Goal: Task Accomplishment & Management: Manage account settings

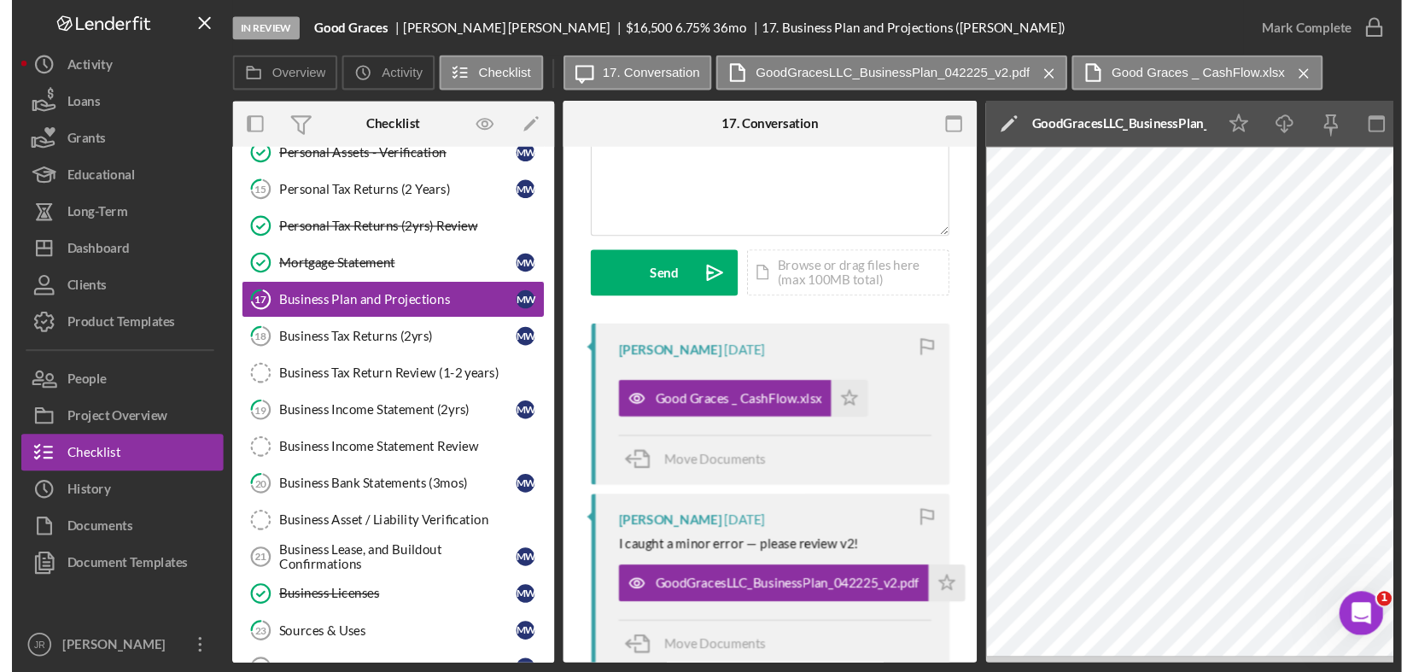
scroll to position [0, 656]
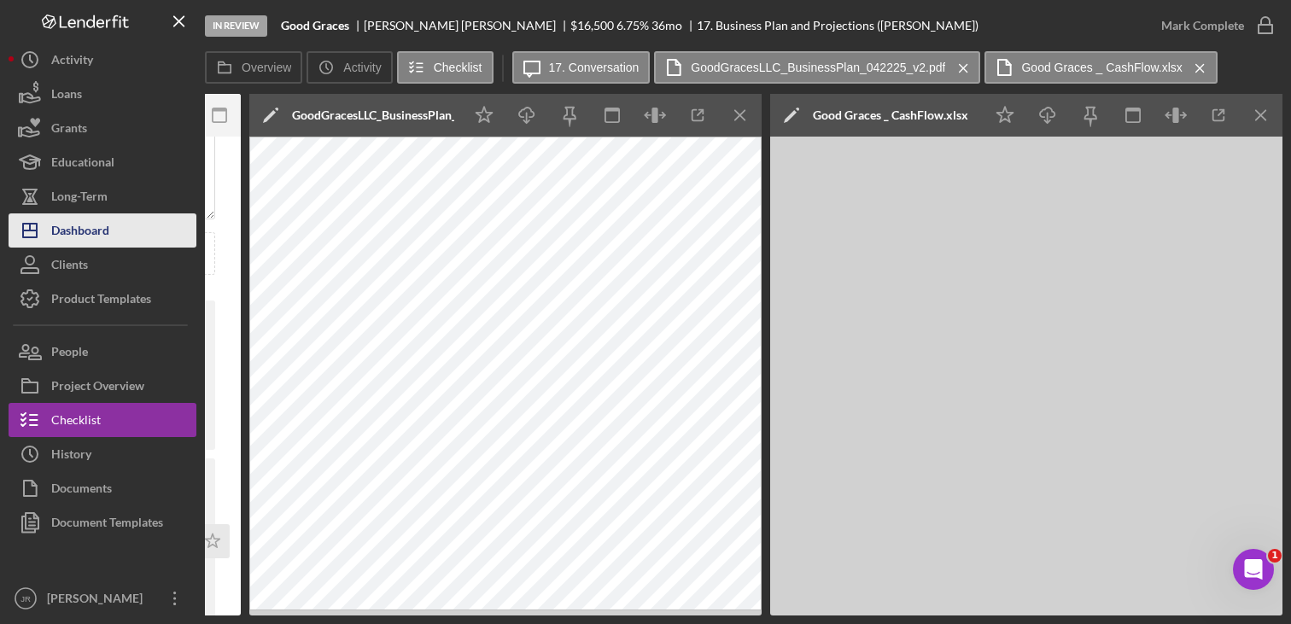
click at [129, 228] on button "Icon/Dashboard Dashboard" at bounding box center [103, 230] width 188 height 34
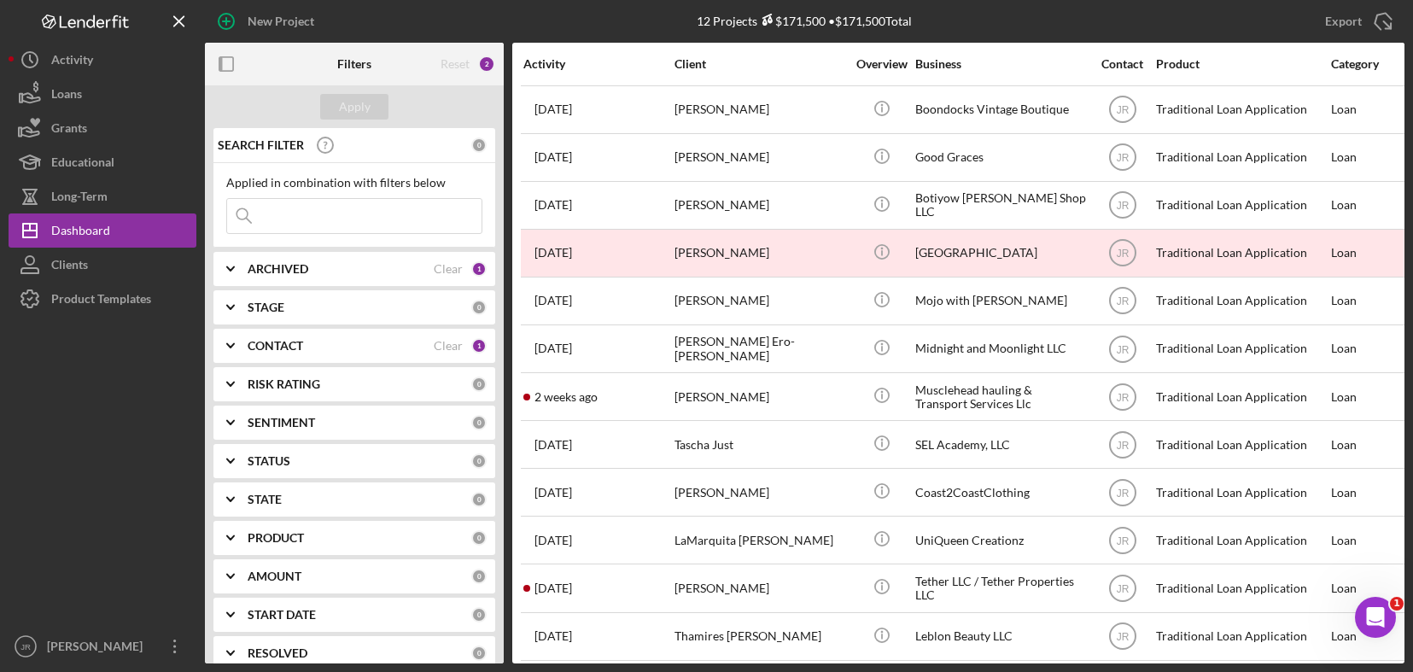
click at [281, 346] on b "CONTACT" at bounding box center [276, 346] width 56 height 14
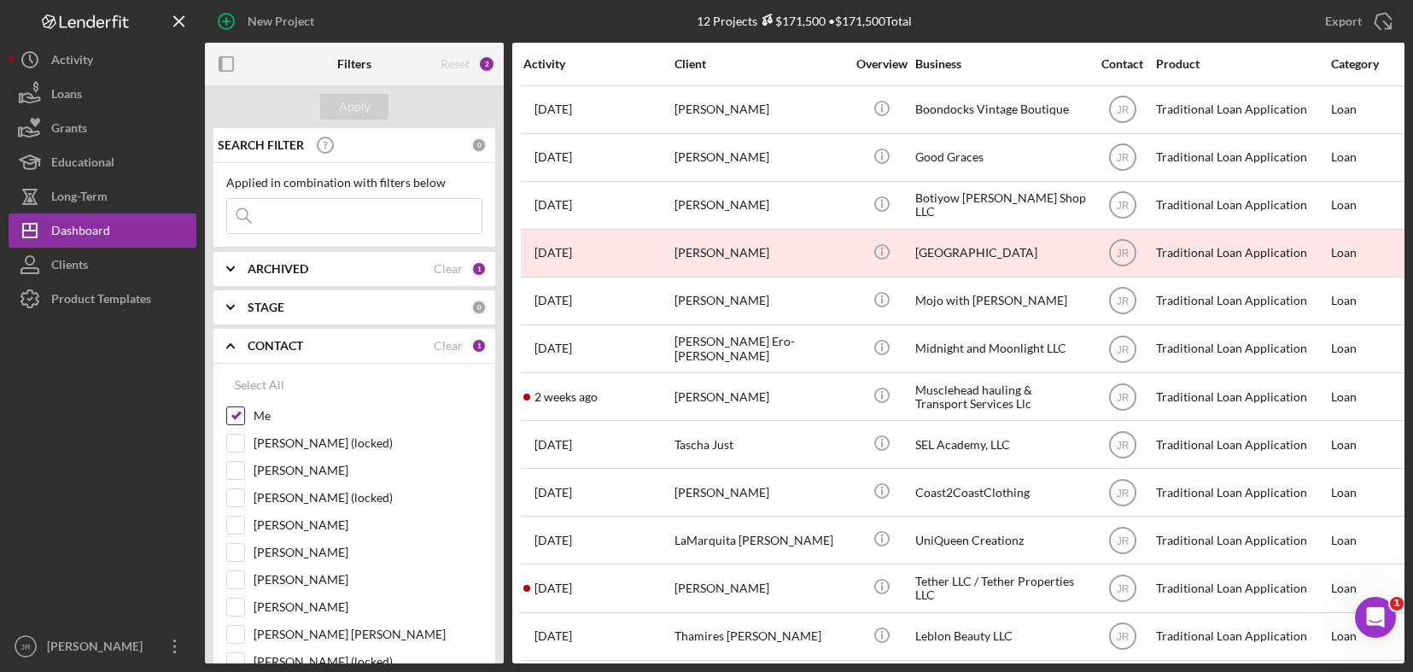
click at [233, 417] on input "Me" at bounding box center [235, 415] width 17 height 17
checkbox input "false"
click at [235, 552] on input "[PERSON_NAME]" at bounding box center [235, 552] width 17 height 17
checkbox input "true"
click at [333, 113] on button "Apply" at bounding box center [354, 107] width 68 height 26
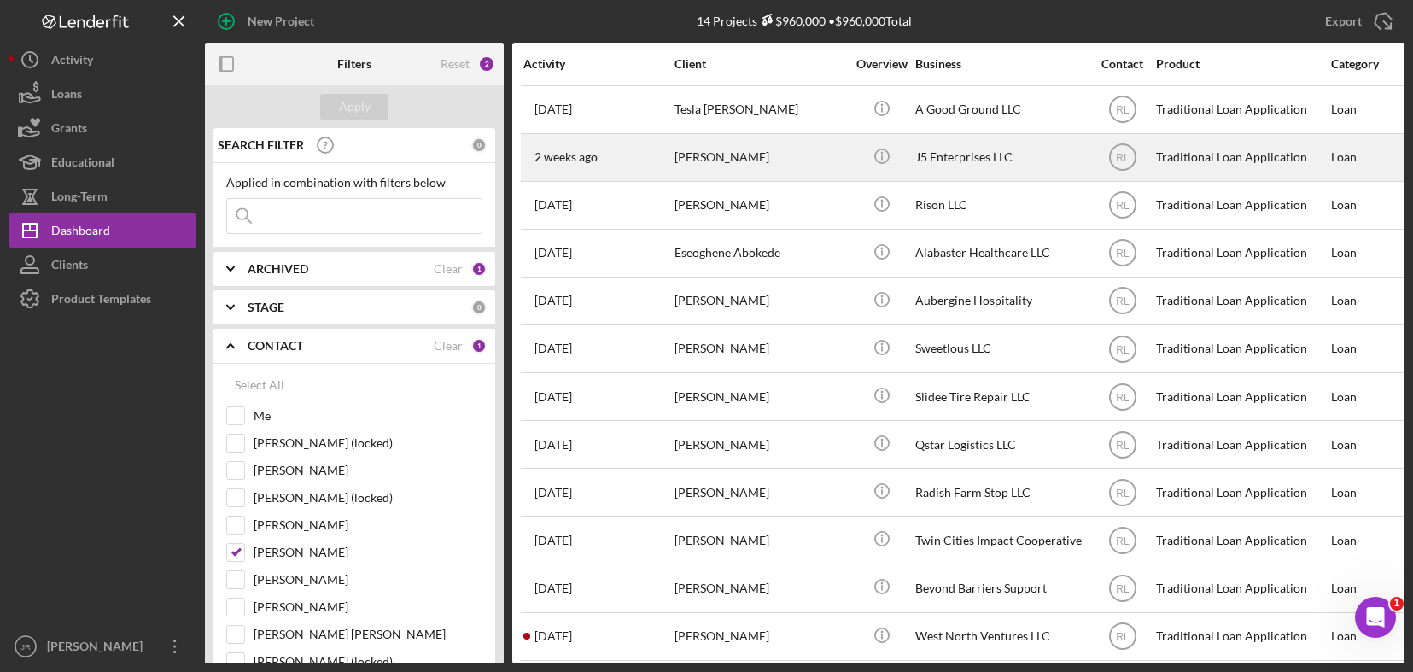
click at [971, 171] on div "J5 Enterprises LLC" at bounding box center [1000, 157] width 171 height 45
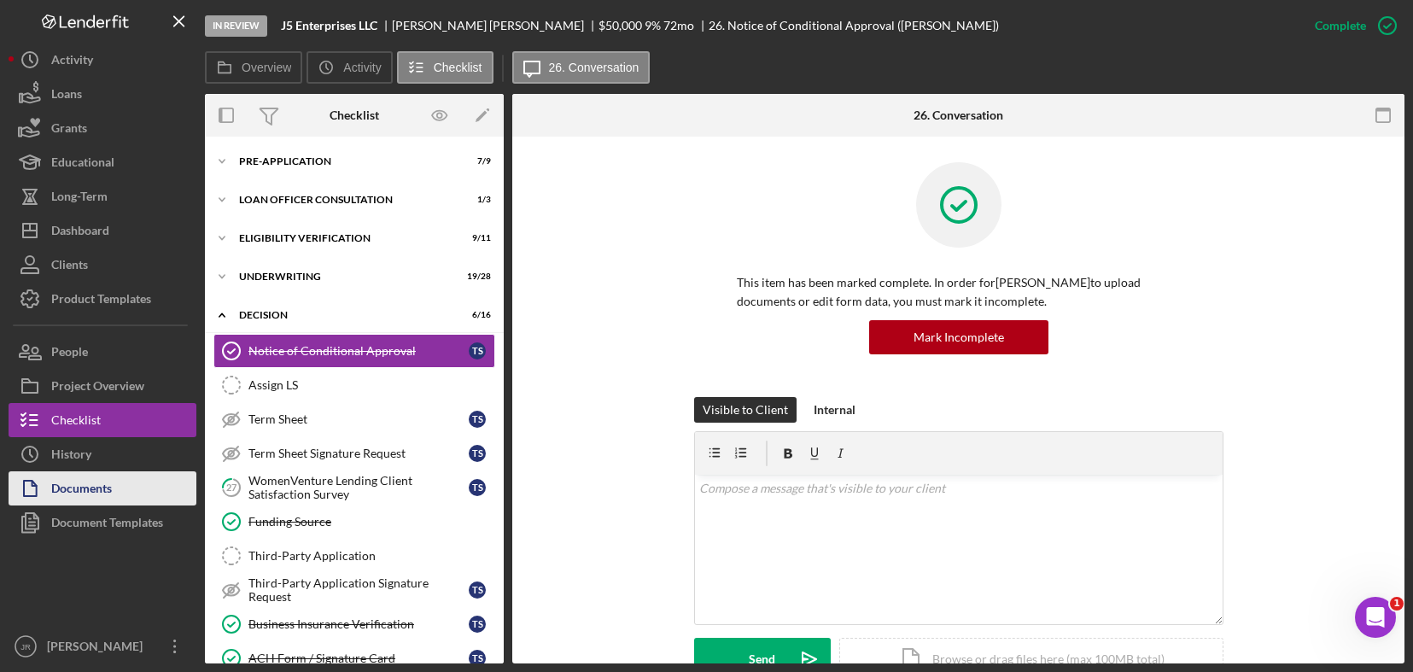
click at [94, 492] on div "Documents" at bounding box center [81, 490] width 61 height 38
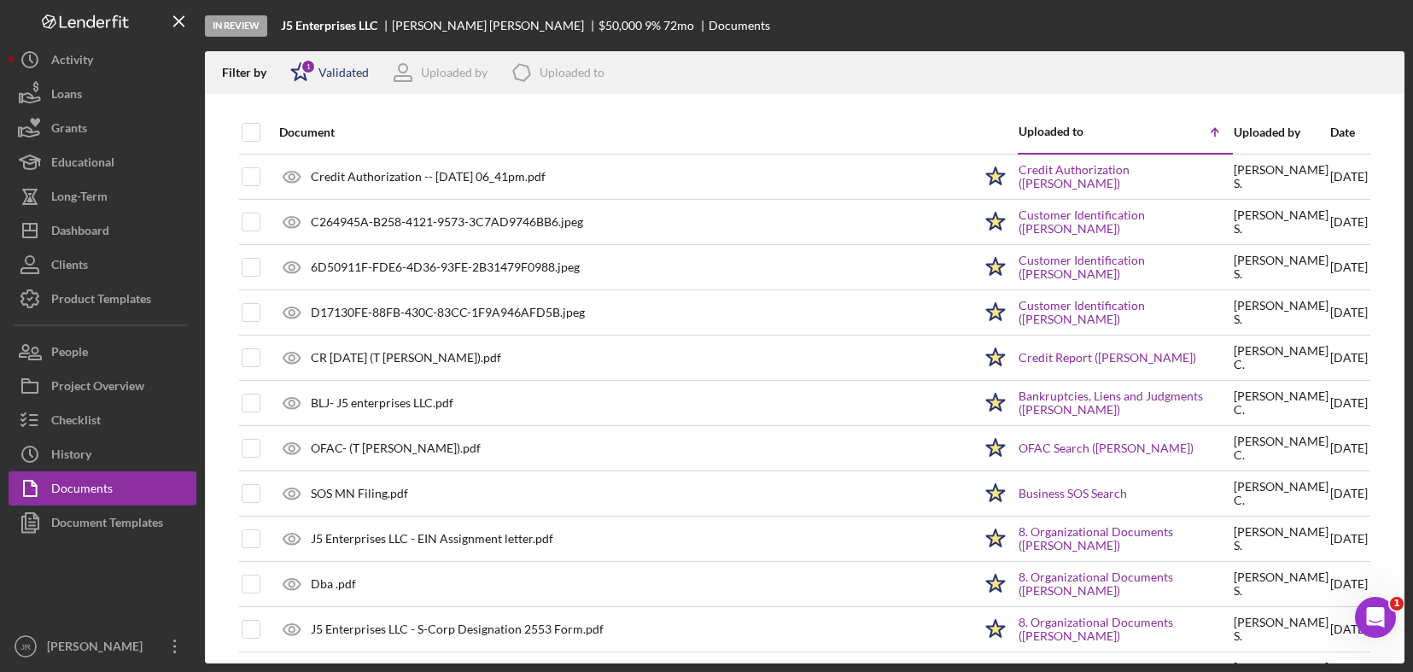
click at [338, 80] on div "Icon/Star 1 Validated" at bounding box center [324, 72] width 90 height 43
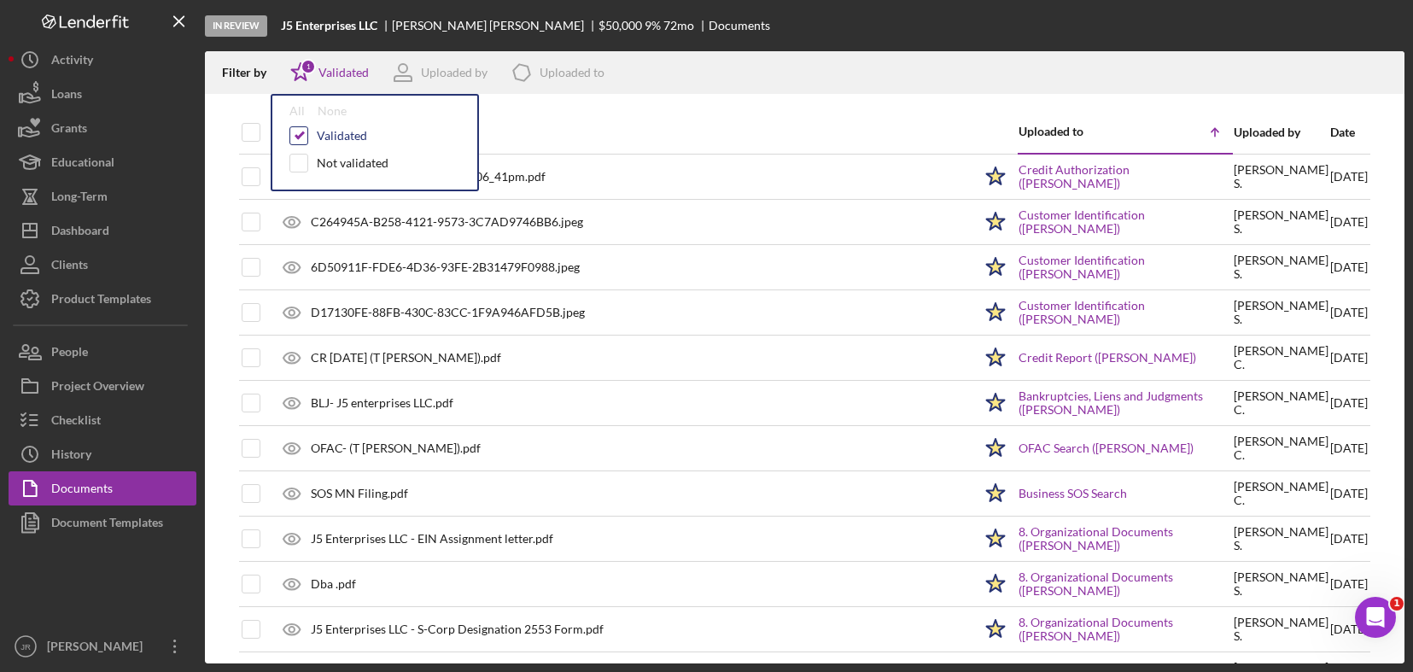
click at [301, 132] on input "checkbox" at bounding box center [298, 135] width 17 height 17
checkbox input "false"
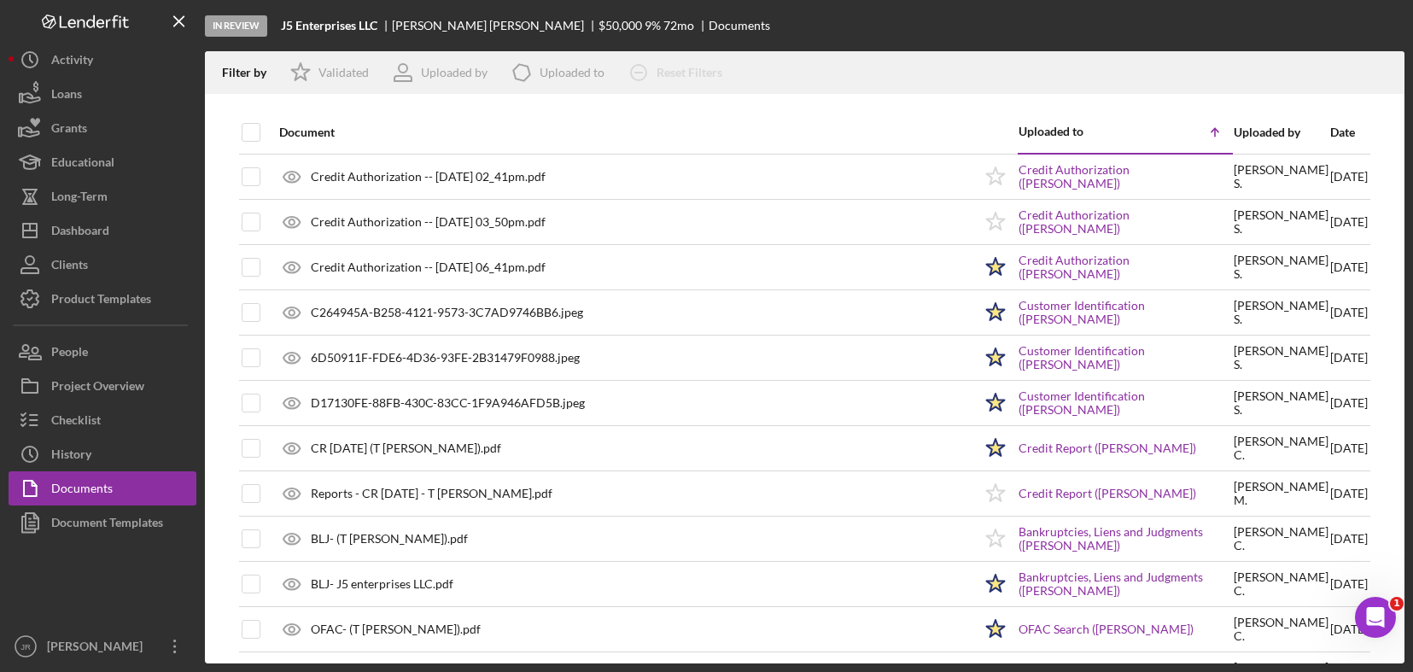
click at [892, 63] on div "Filter by Icon/Star Validated Uploaded by Icon/Product Uploaded to Icon/Clear A…" at bounding box center [805, 72] width 1200 height 43
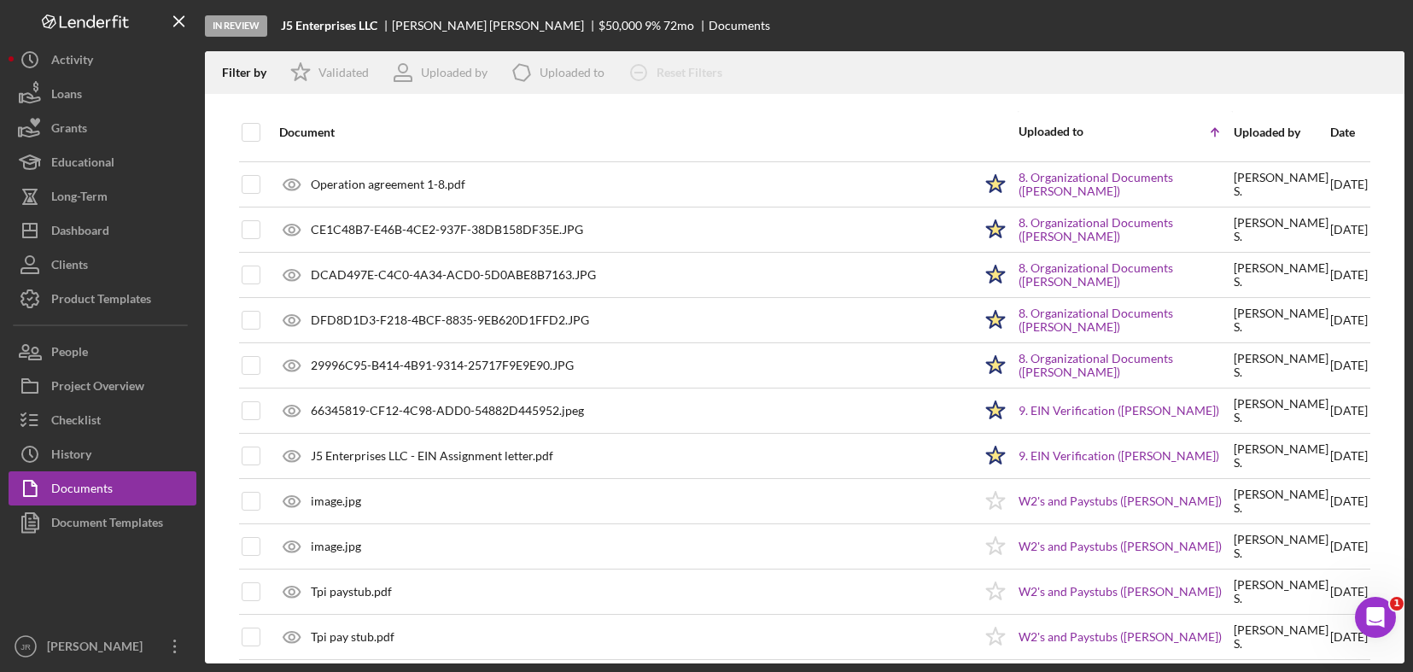
scroll to position [769, 0]
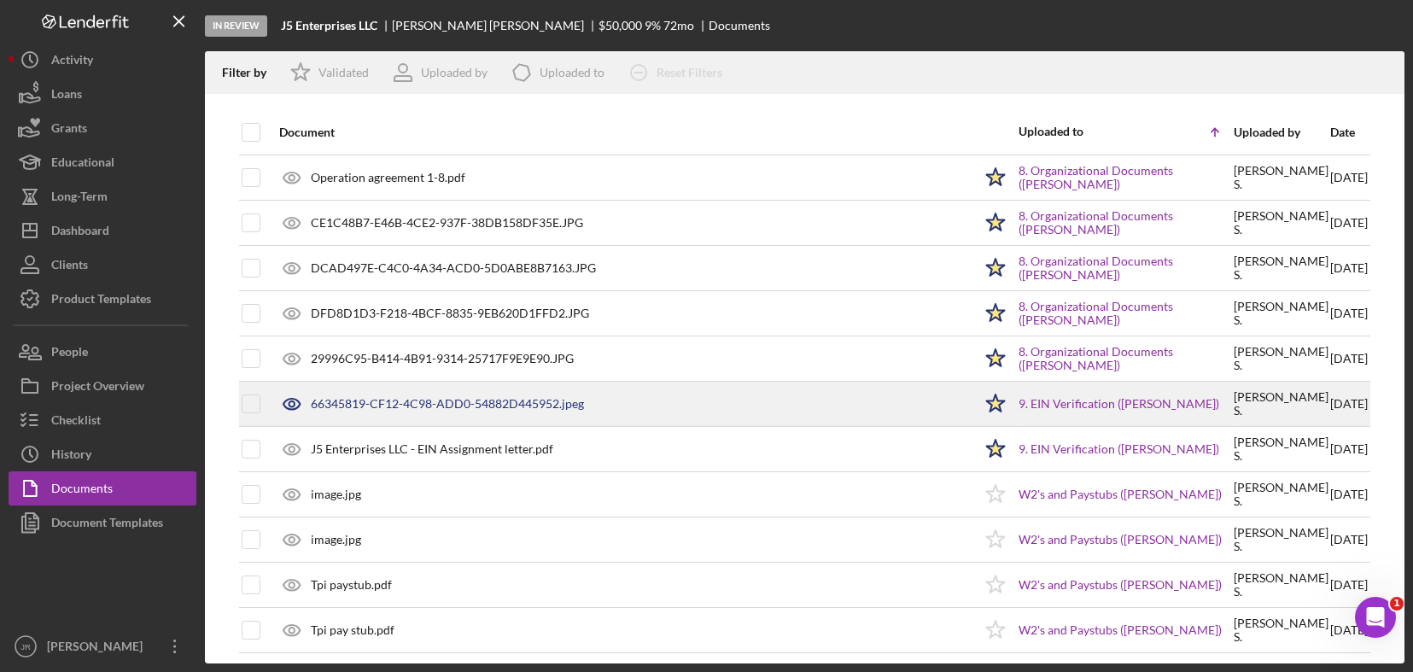
click at [501, 406] on div "66345819-CF12-4C98-ADD0-54882D445952.jpeg" at bounding box center [447, 404] width 273 height 14
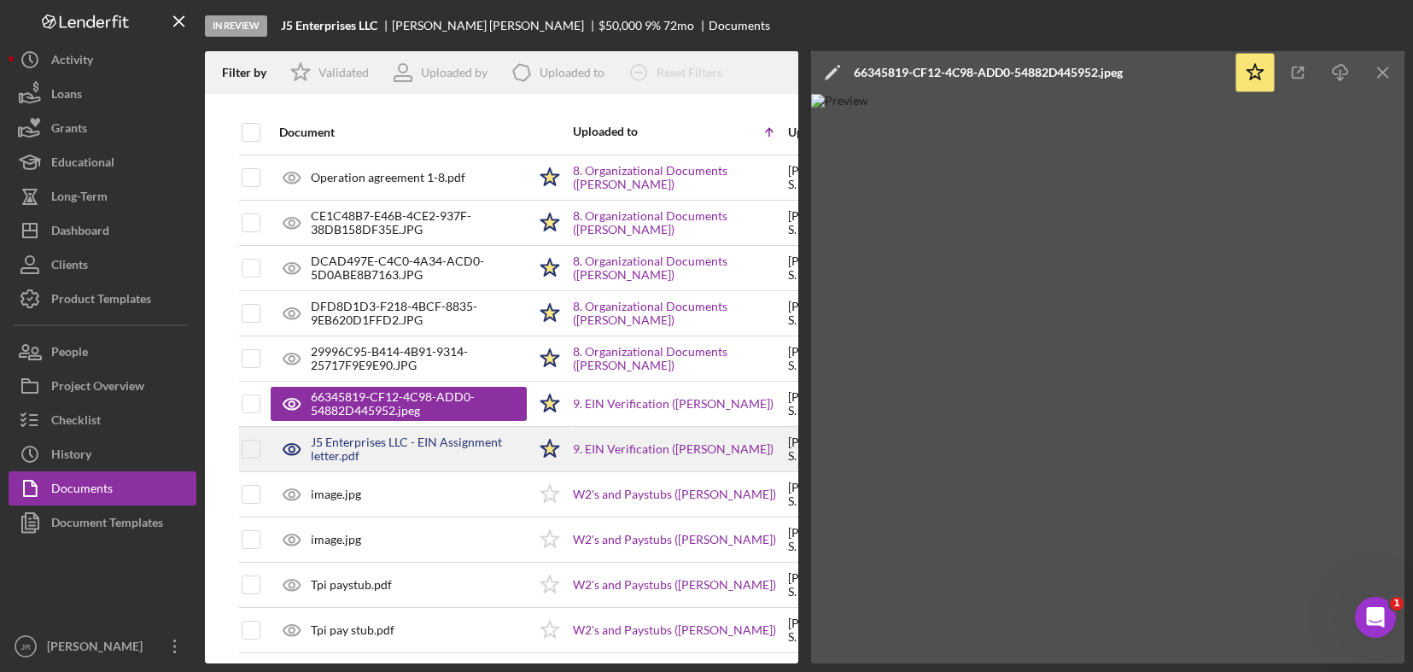
click at [387, 457] on div "J5 Enterprises LLC - EIN Assignment letter.pdf" at bounding box center [419, 449] width 216 height 27
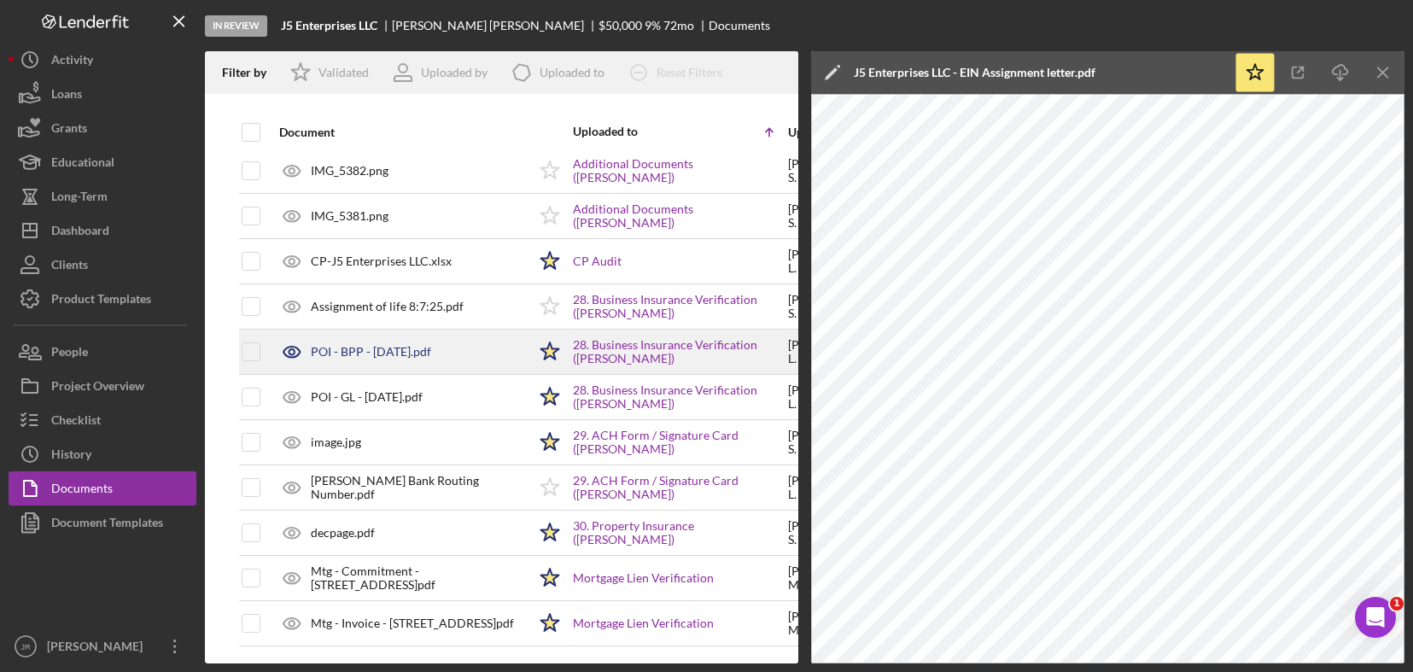
scroll to position [3278, 0]
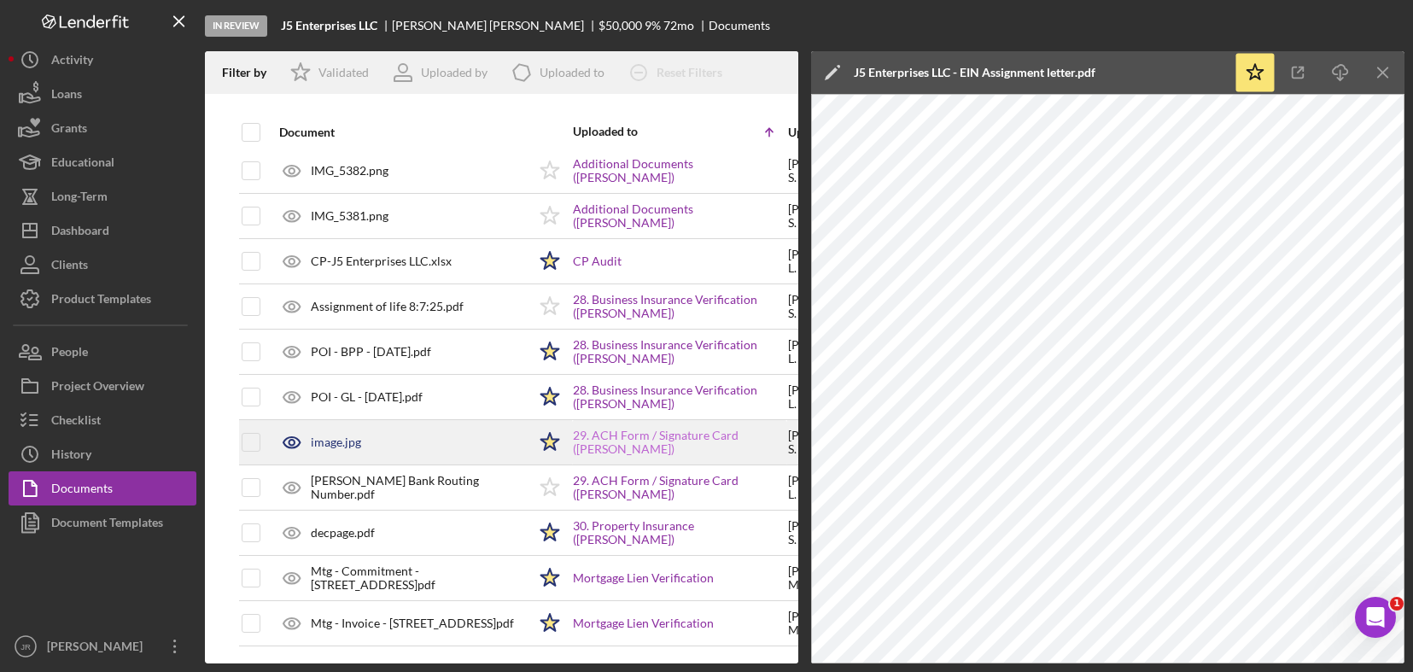
click at [658, 443] on link "29. ACH Form / Signature Card ([PERSON_NAME])" at bounding box center [679, 442] width 213 height 27
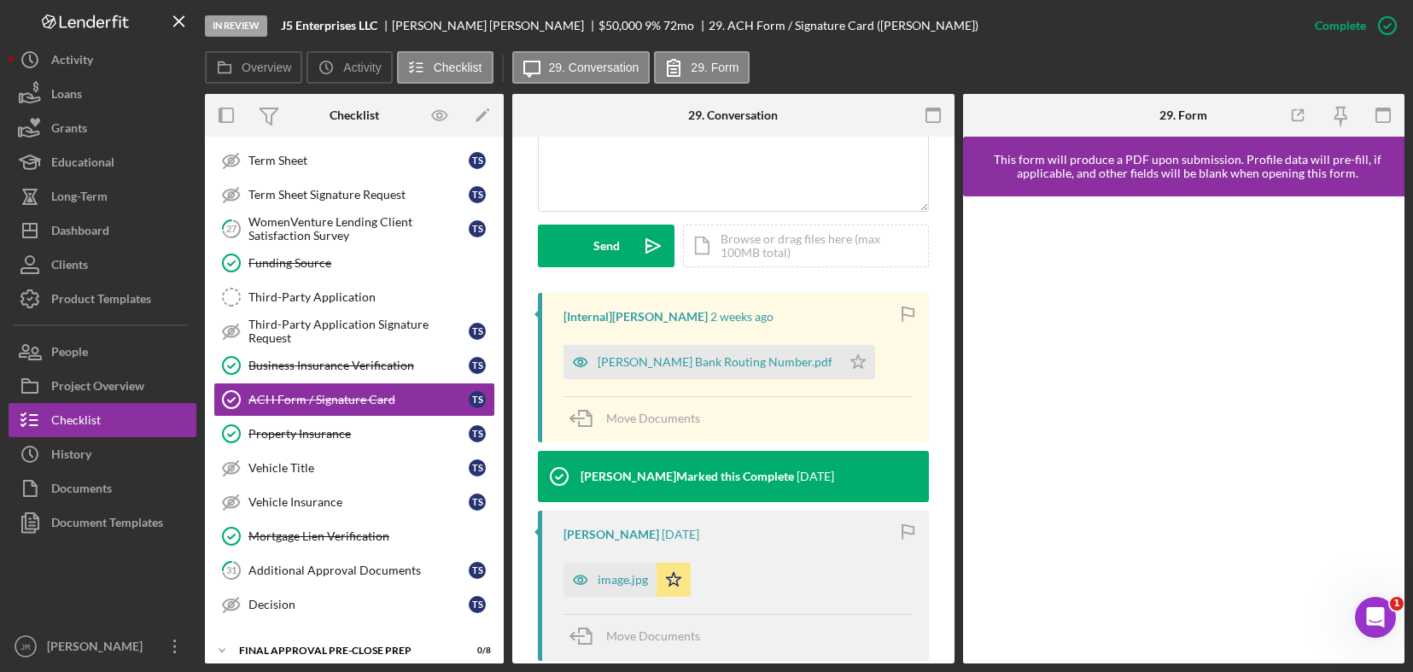
scroll to position [427, 0]
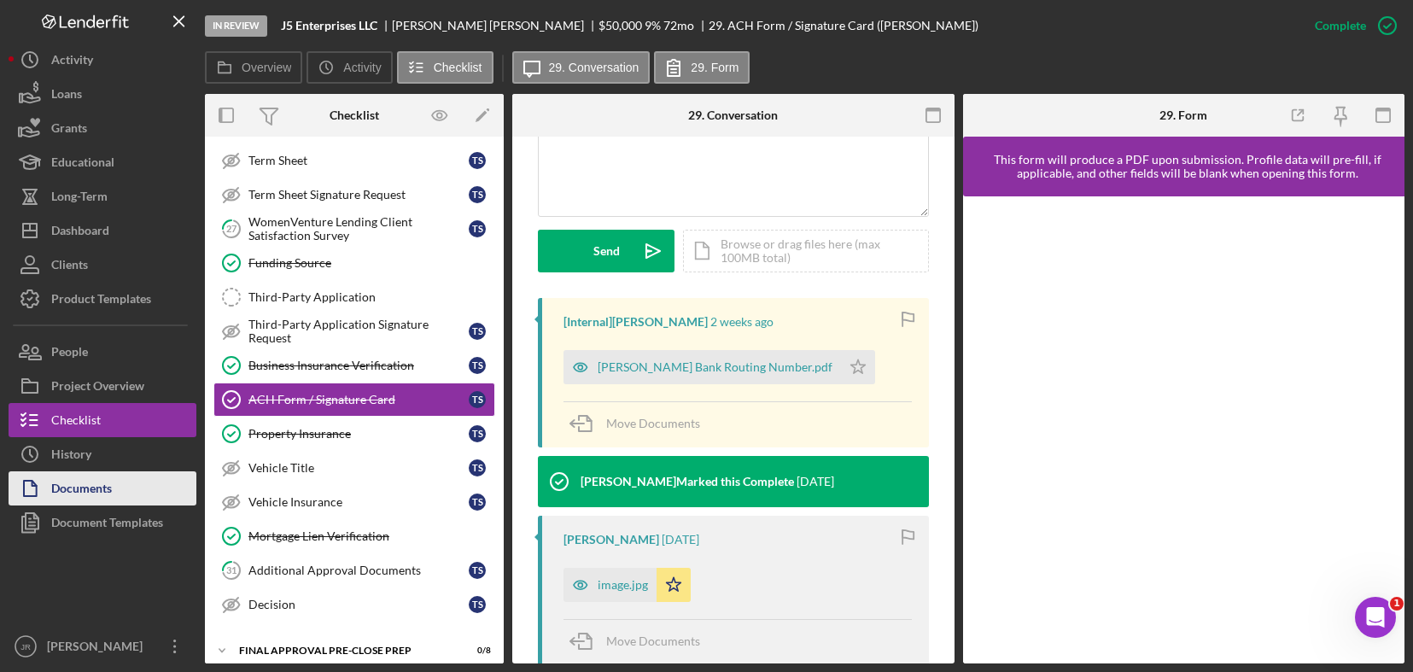
click at [101, 488] on div "Documents" at bounding box center [81, 490] width 61 height 38
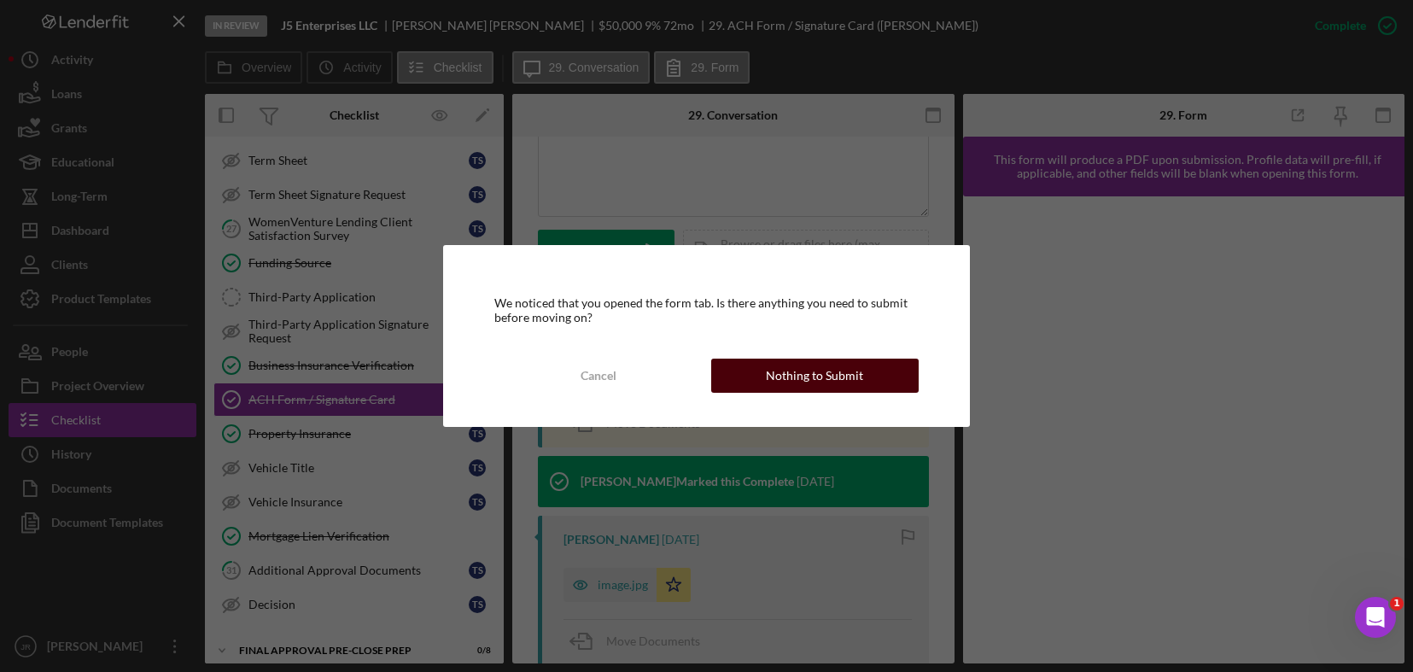
click at [887, 369] on button "Nothing to Submit" at bounding box center [815, 376] width 208 height 34
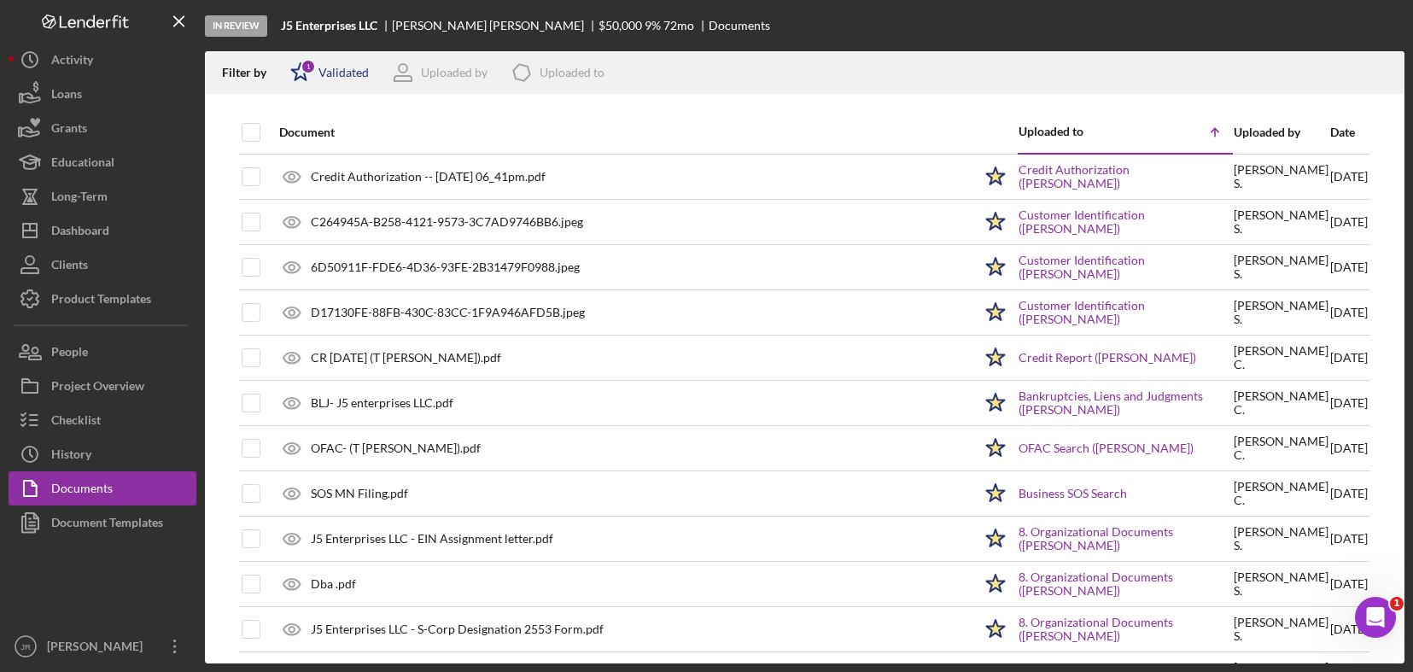
click at [337, 73] on div "Validated" at bounding box center [344, 73] width 50 height 14
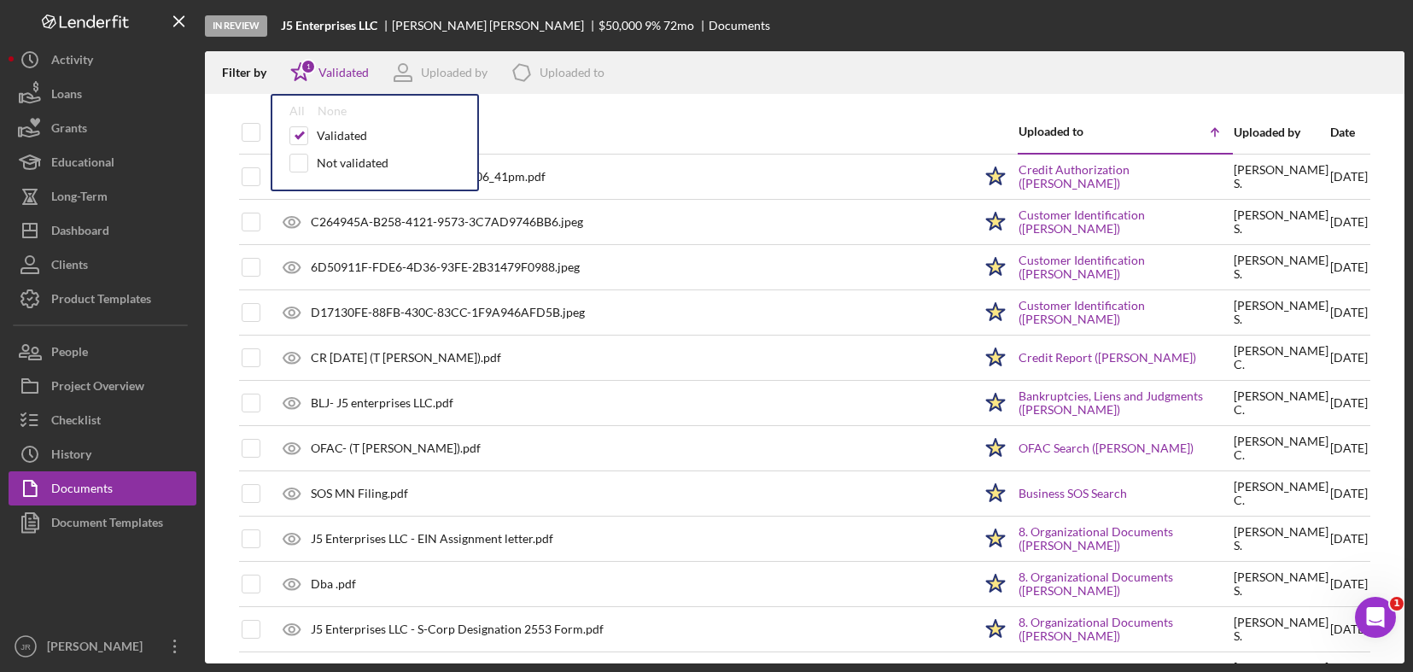
click at [284, 137] on div "All None Validated Not validated" at bounding box center [375, 142] width 208 height 97
click at [294, 134] on input "checkbox" at bounding box center [298, 135] width 17 height 17
checkbox input "false"
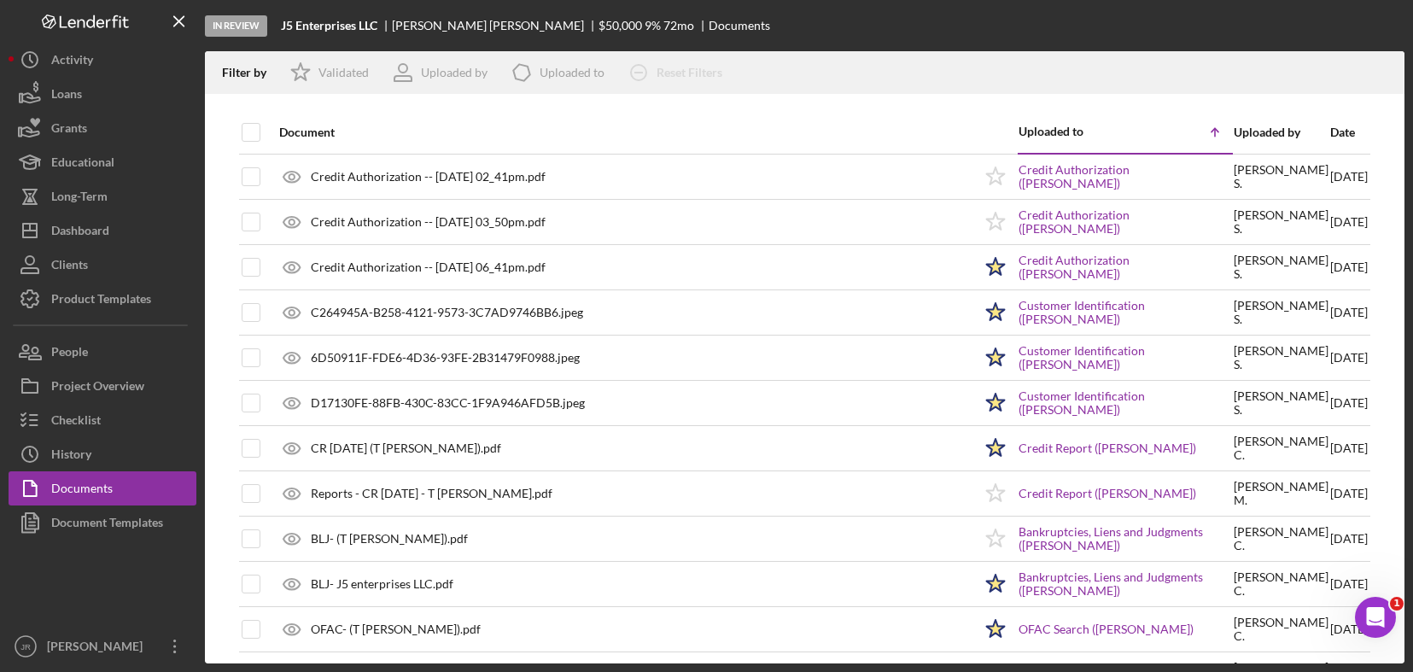
click at [835, 68] on div "Filter by Icon/Star Validated Uploaded by Icon/Product Uploaded to Icon/Clear A…" at bounding box center [805, 72] width 1200 height 43
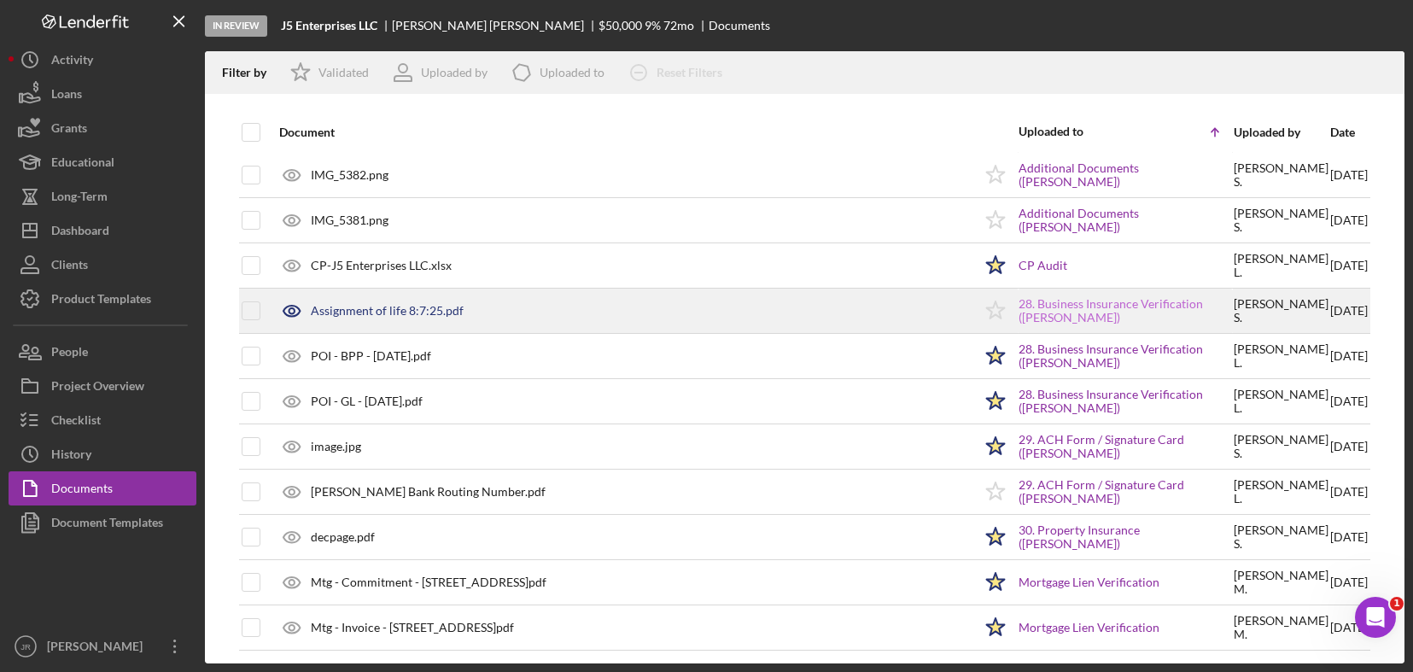
scroll to position [3265, 0]
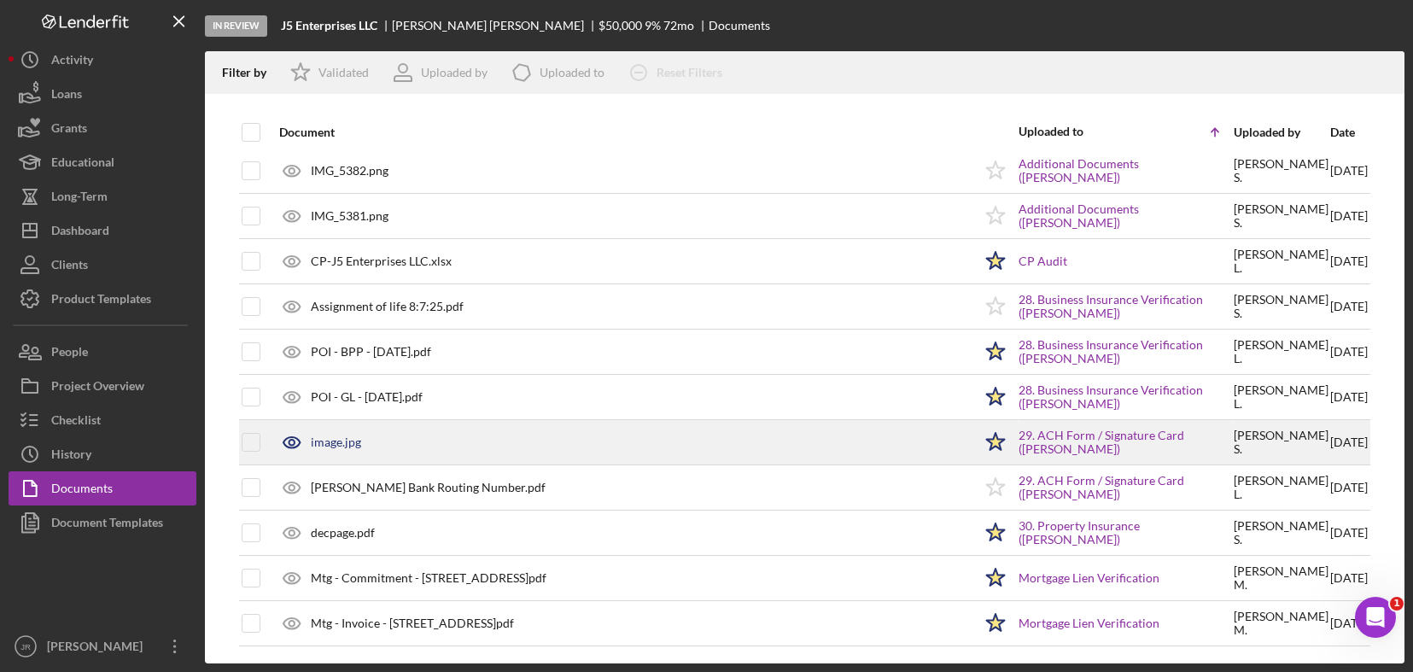
click at [329, 447] on div "image.jpg" at bounding box center [336, 443] width 50 height 14
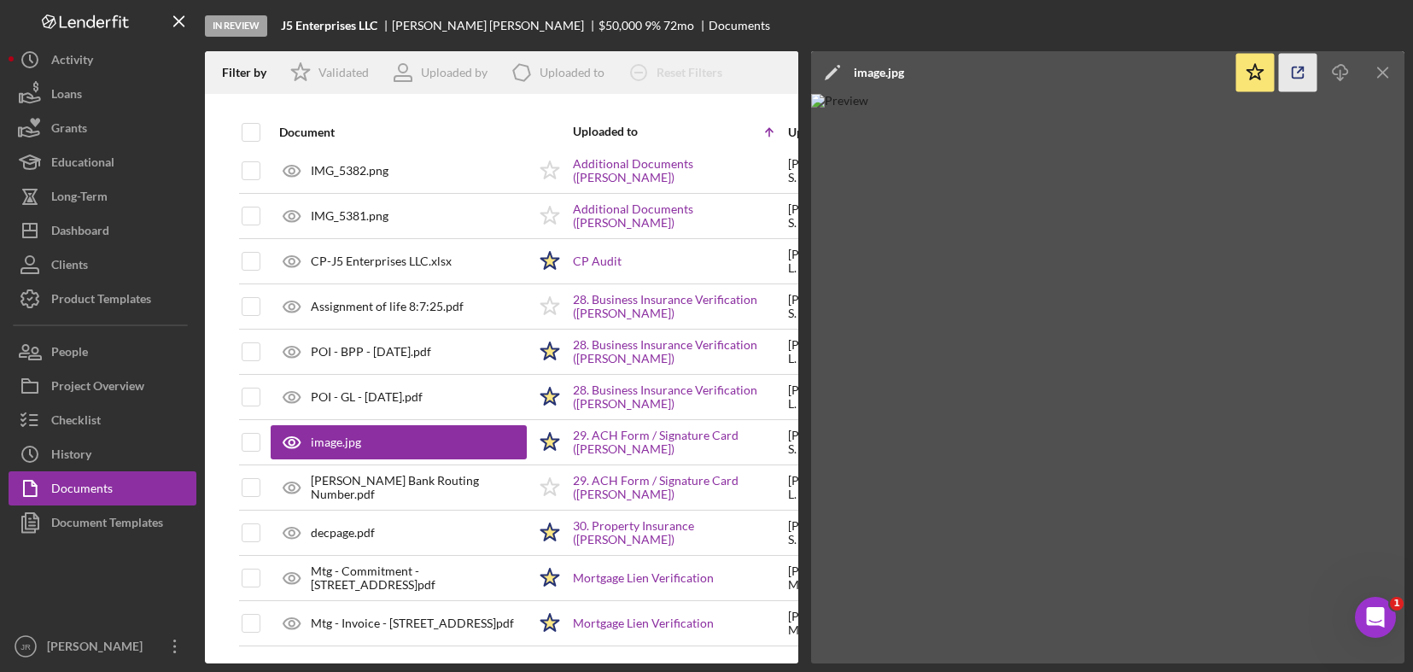
click at [1290, 73] on icon "button" at bounding box center [1298, 73] width 38 height 38
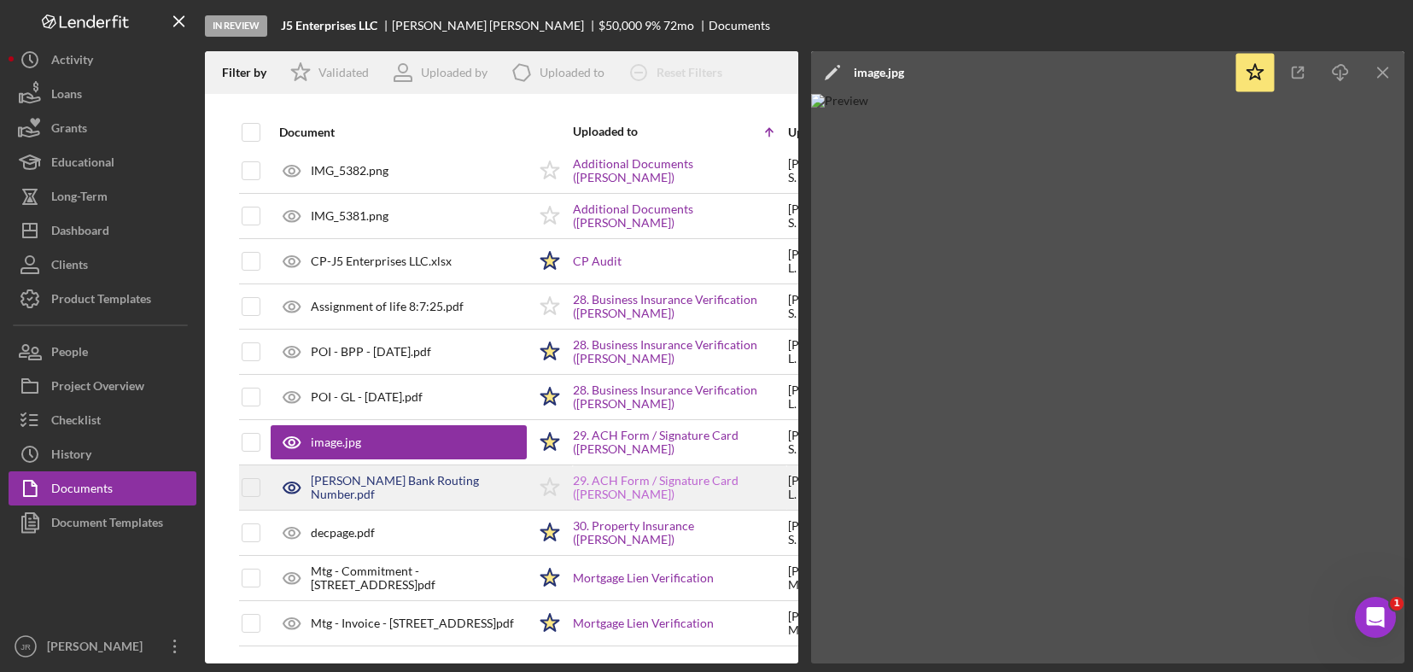
click at [603, 487] on link "29. ACH Form / Signature Card ([PERSON_NAME])" at bounding box center [679, 487] width 213 height 27
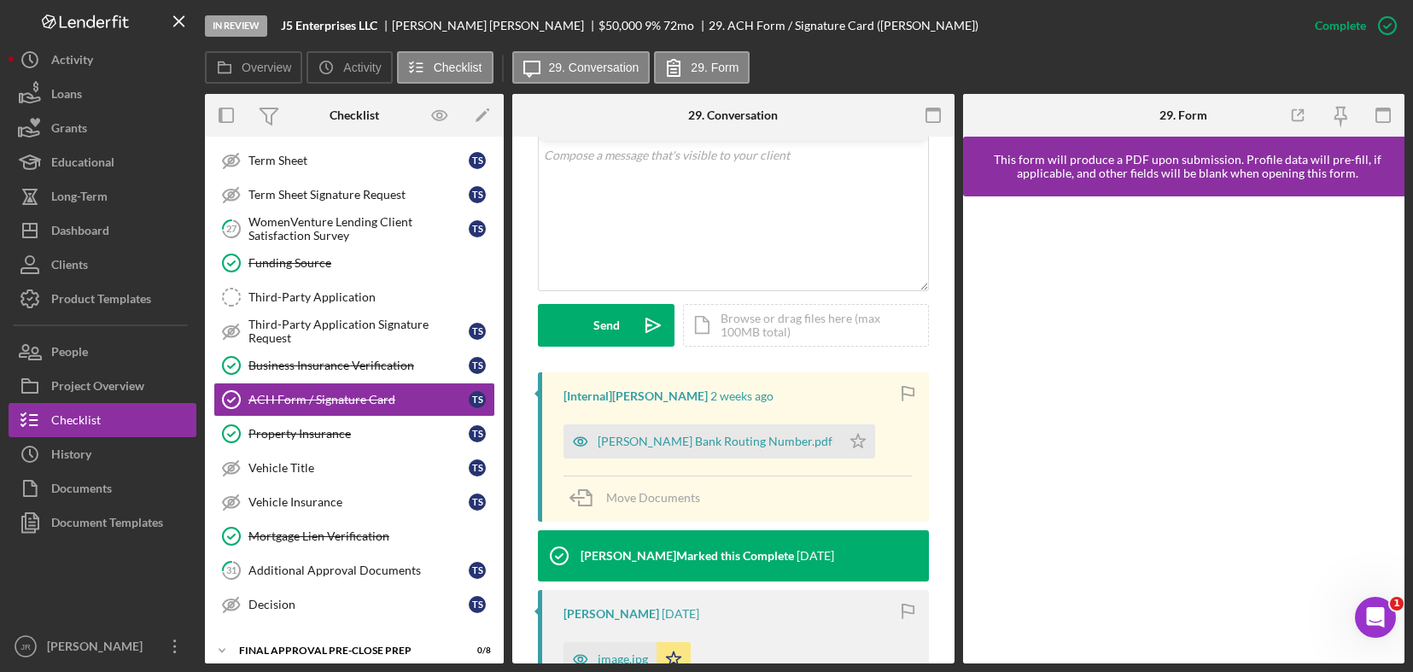
scroll to position [598, 0]
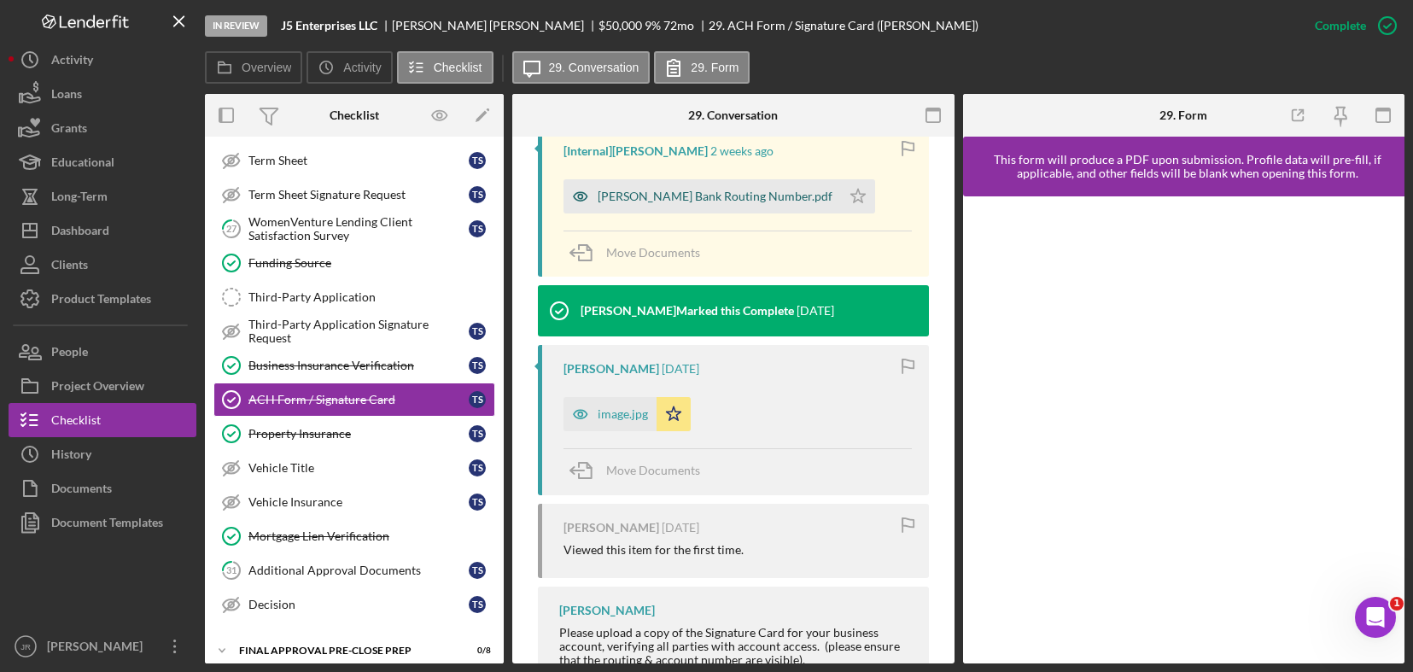
click at [699, 195] on div "[PERSON_NAME] Bank Routing Number.pdf" at bounding box center [715, 197] width 235 height 14
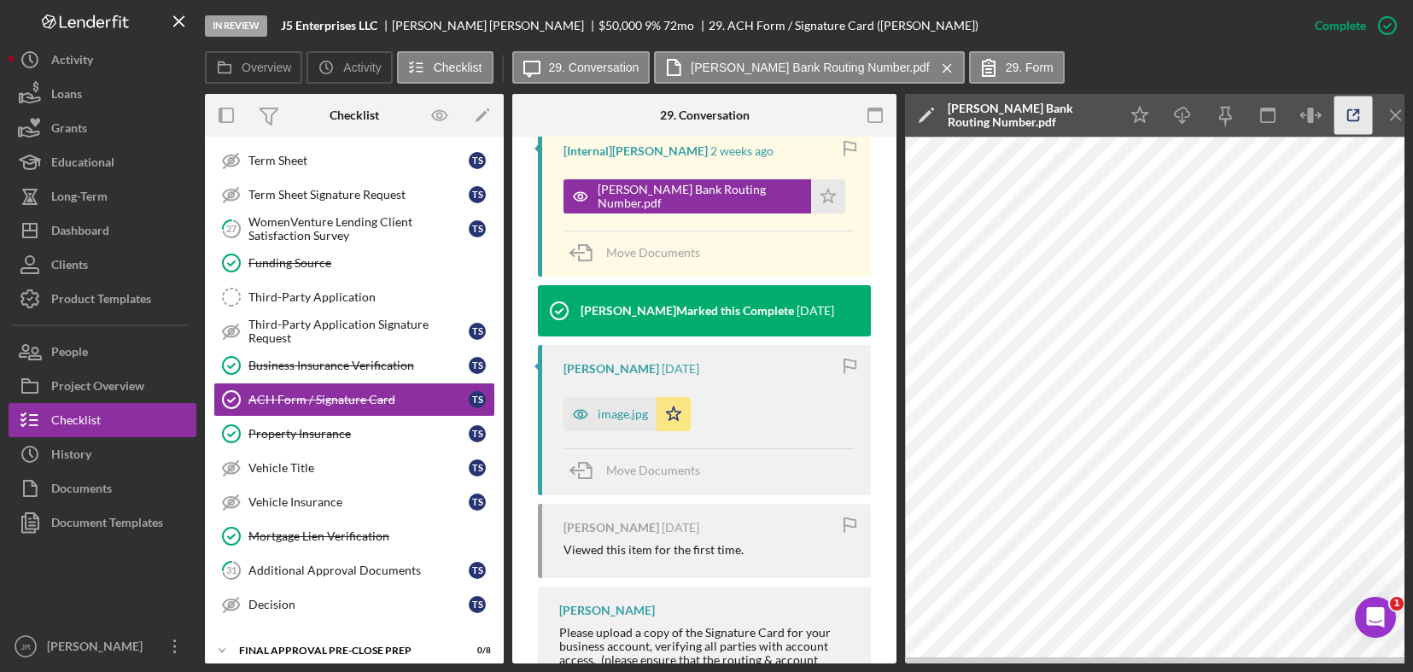
click at [1290, 119] on icon "button" at bounding box center [1354, 115] width 38 height 38
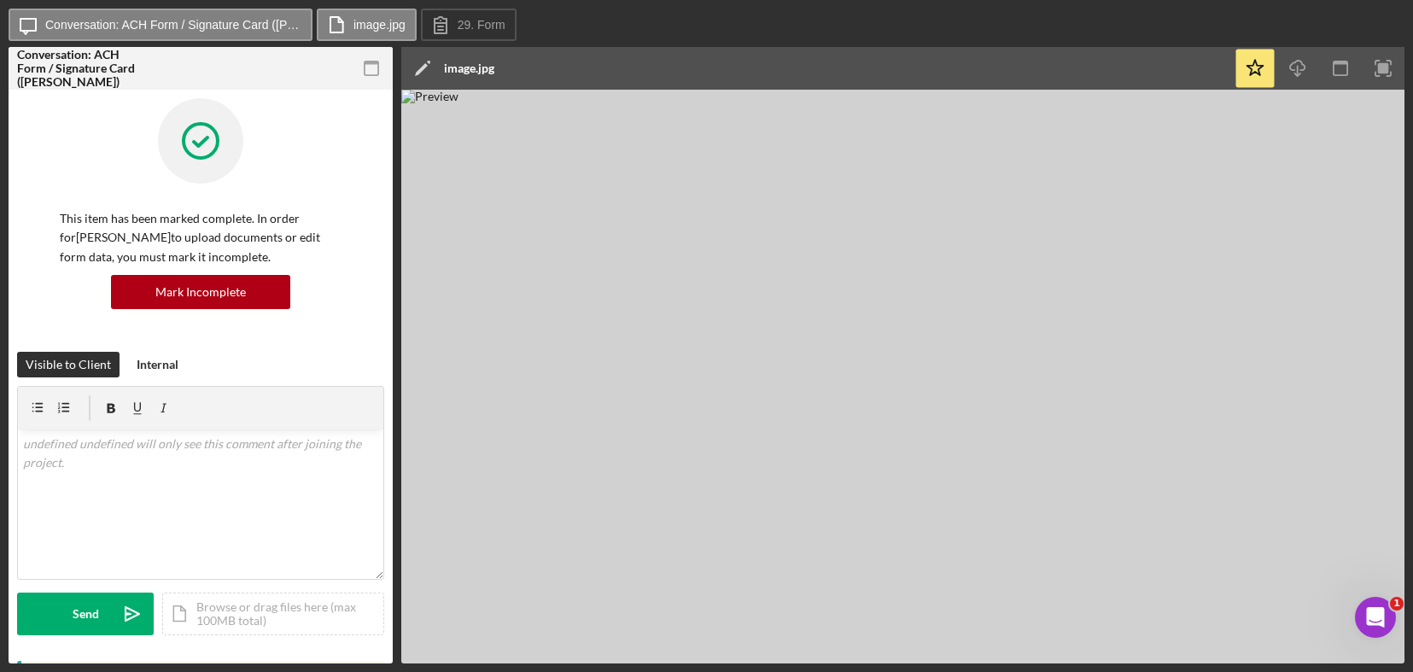
click at [810, 288] on img at bounding box center [902, 377] width 1003 height 574
drag, startPoint x: 819, startPoint y: 282, endPoint x: 1271, endPoint y: 197, distance: 459.6
click at [1271, 197] on img at bounding box center [902, 377] width 1003 height 574
click at [1000, 263] on img at bounding box center [902, 377] width 1003 height 574
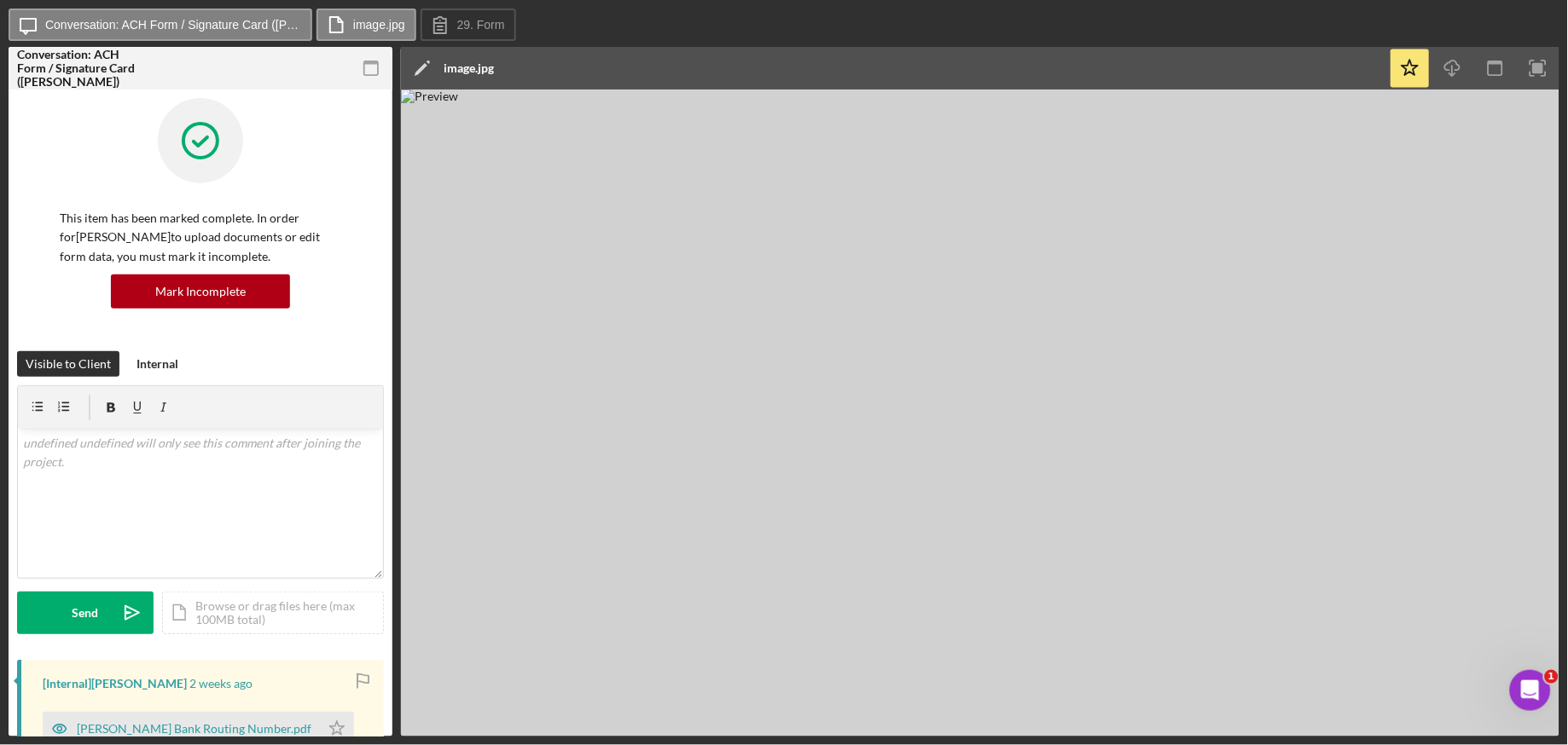
click at [911, 232] on img at bounding box center [980, 413] width 1159 height 647
click at [952, 185] on img at bounding box center [980, 413] width 1159 height 647
drag, startPoint x: 590, startPoint y: 688, endPoint x: 616, endPoint y: 538, distance: 152.2
click at [590, 670] on img at bounding box center [980, 413] width 1159 height 647
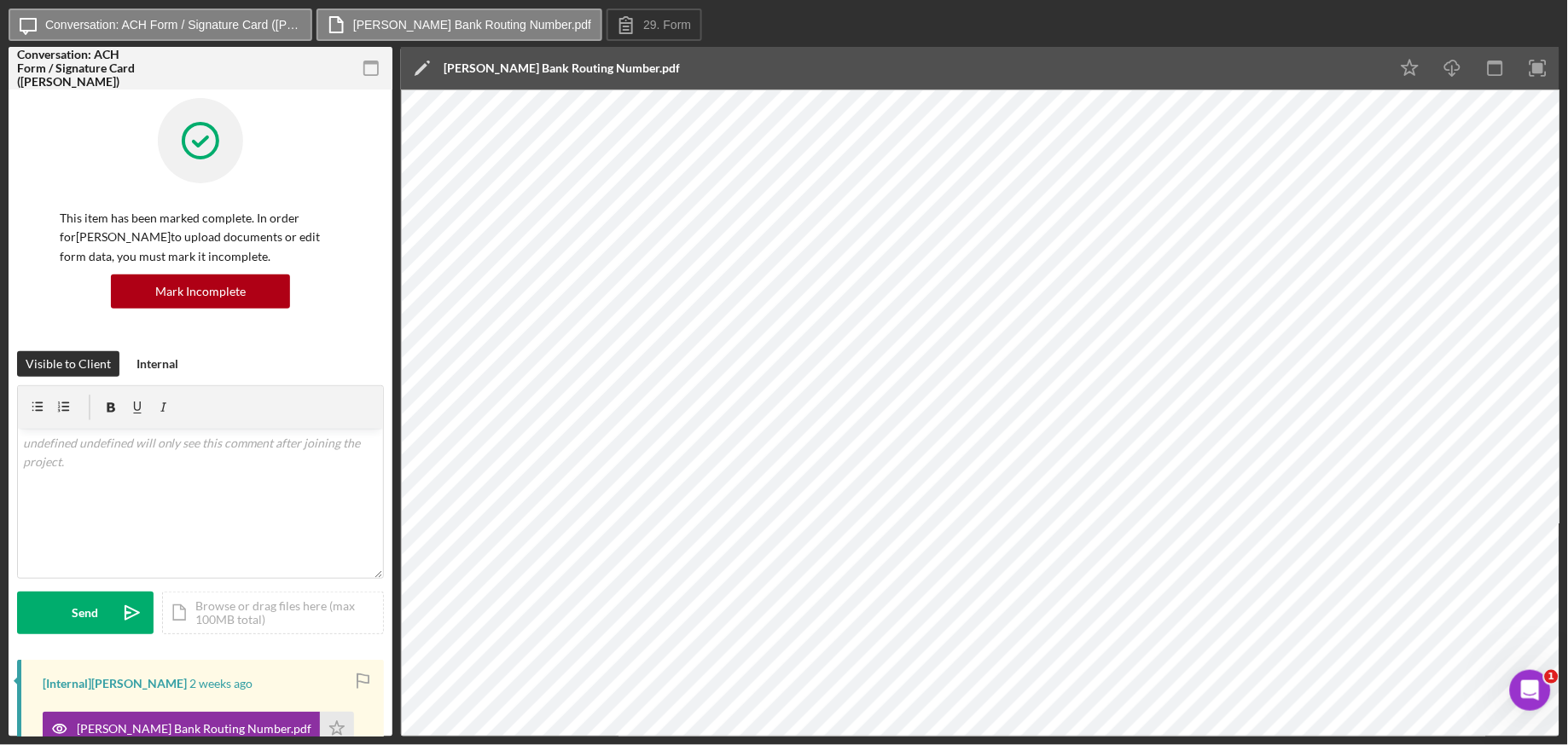
click at [838, 71] on div "Icon/Edit Tanesha Bank Routing Number.pdf" at bounding box center [894, 68] width 988 height 43
